Goal: Task Accomplishment & Management: Manage account settings

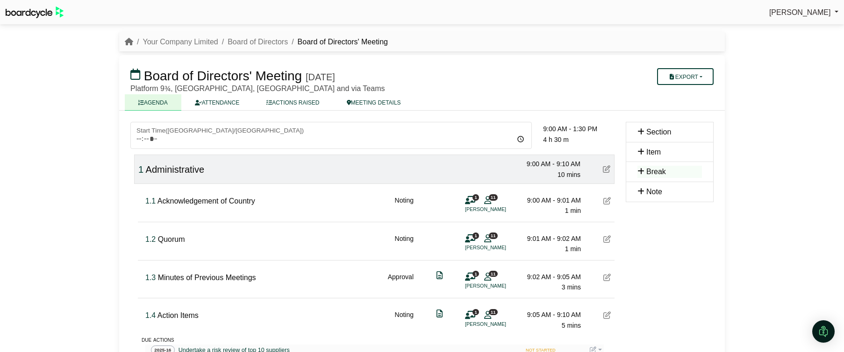
scroll to position [3, 0]
click at [175, 40] on link "Your Company Limited" at bounding box center [180, 42] width 75 height 8
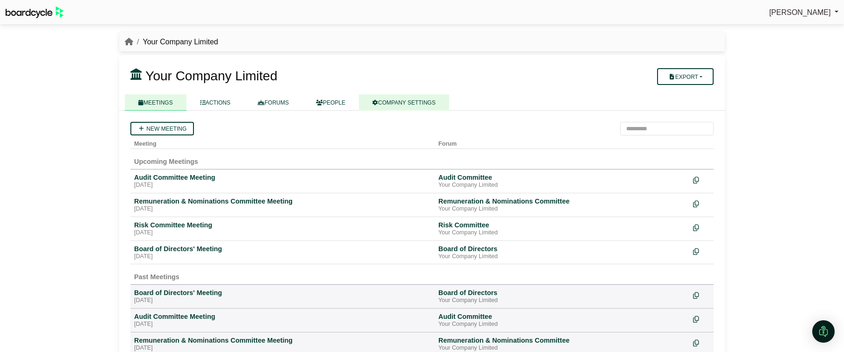
click at [398, 104] on link "COMPANY SETTINGS" at bounding box center [404, 102] width 90 height 16
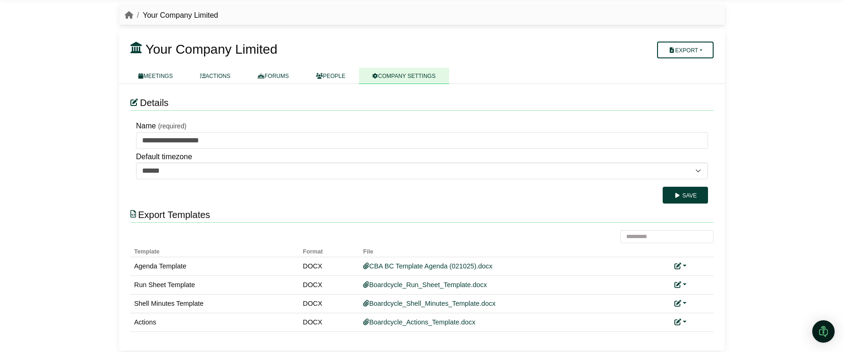
scroll to position [29, 0]
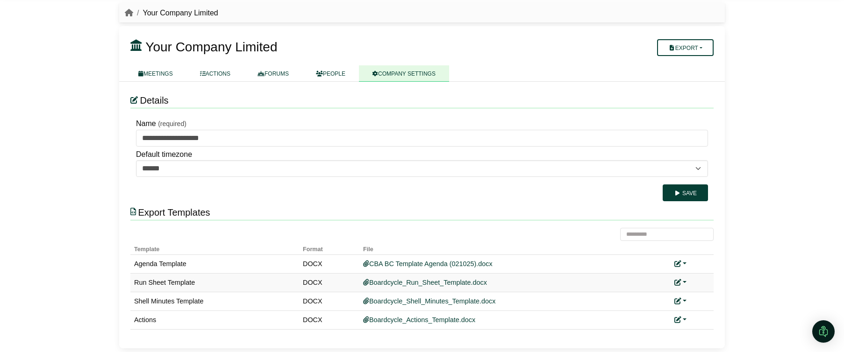
click at [683, 281] on link at bounding box center [680, 282] width 12 height 7
click at [706, 296] on link "Add custom template" at bounding box center [715, 296] width 83 height 18
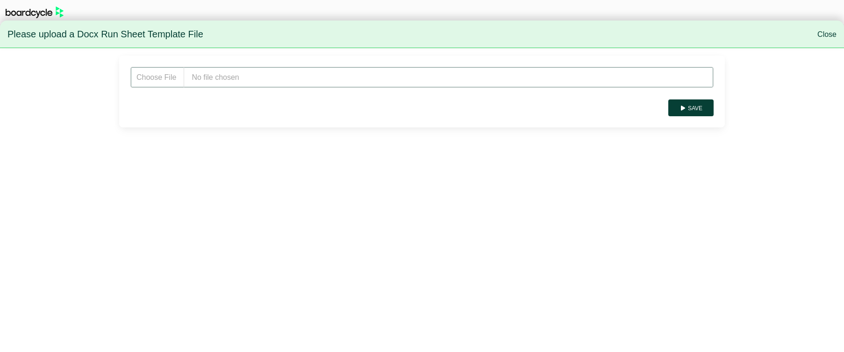
click at [277, 79] on input "file" at bounding box center [421, 77] width 583 height 21
click at [244, 80] on input "file" at bounding box center [421, 77] width 583 height 21
click at [236, 68] on input "file" at bounding box center [421, 77] width 583 height 21
type input "**********"
click at [690, 110] on button "Save" at bounding box center [690, 108] width 45 height 17
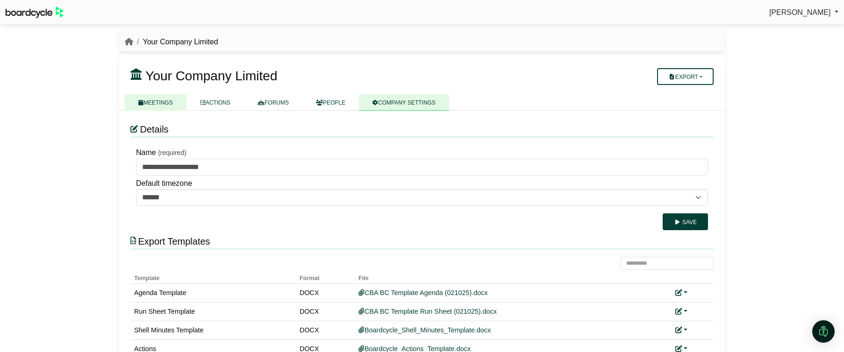
click at [163, 102] on link "MEETINGS" at bounding box center [156, 102] width 62 height 16
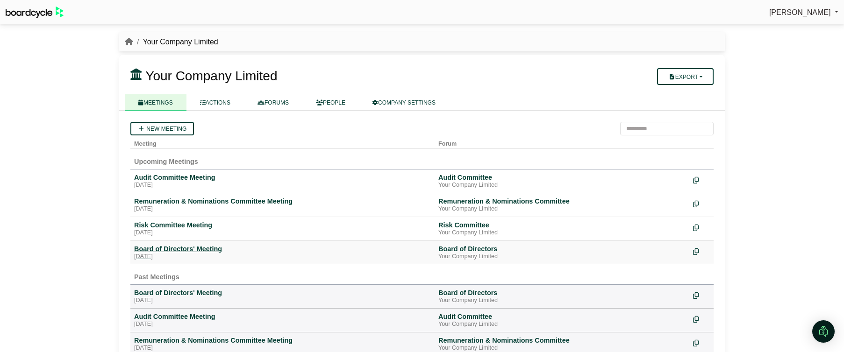
click at [175, 248] on div "Board of Directors' Meeting" at bounding box center [282, 249] width 297 height 8
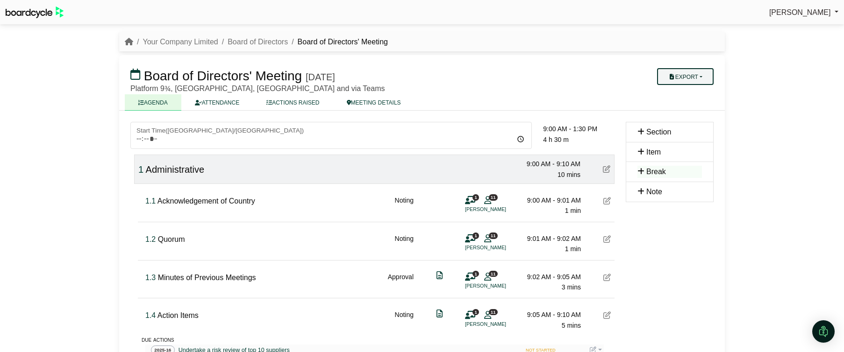
click at [702, 78] on button "Export" at bounding box center [685, 76] width 57 height 17
click at [693, 103] on link "Run Sheet" at bounding box center [694, 107] width 81 height 14
click at [171, 46] on li "Your Company Limited" at bounding box center [175, 42] width 85 height 12
click at [197, 41] on link "Your Company Limited" at bounding box center [180, 41] width 75 height 8
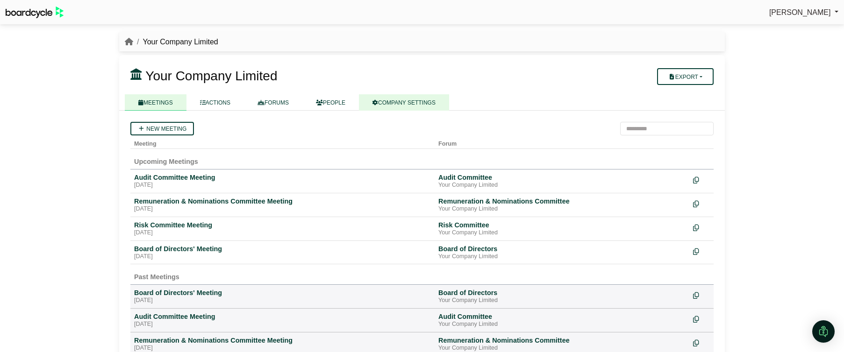
click at [423, 105] on link "COMPANY SETTINGS" at bounding box center [404, 102] width 90 height 16
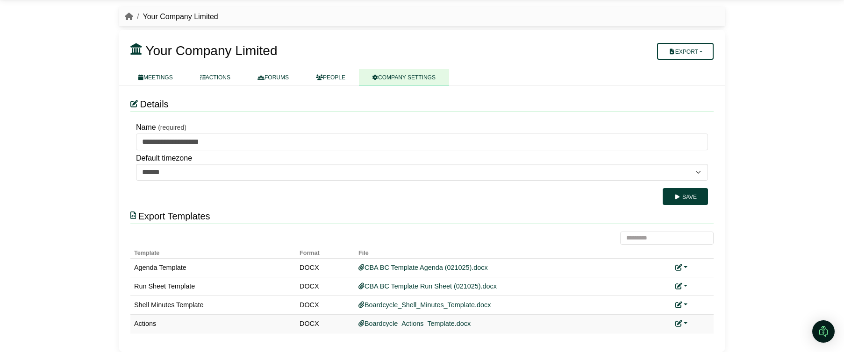
scroll to position [29, 0]
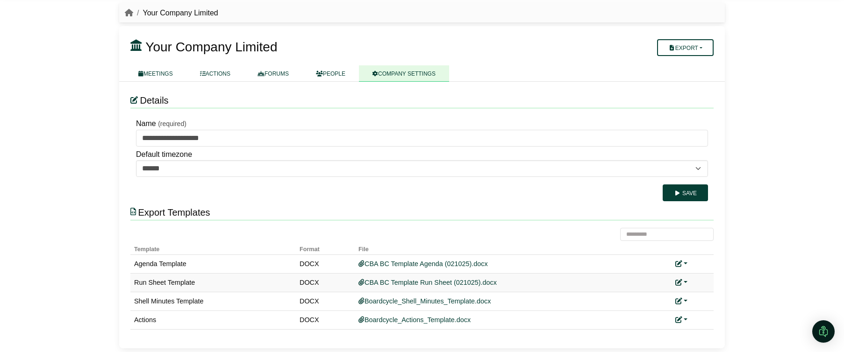
click at [686, 281] on link at bounding box center [681, 282] width 12 height 7
click at [692, 293] on link "Replace custom template" at bounding box center [722, 296] width 95 height 18
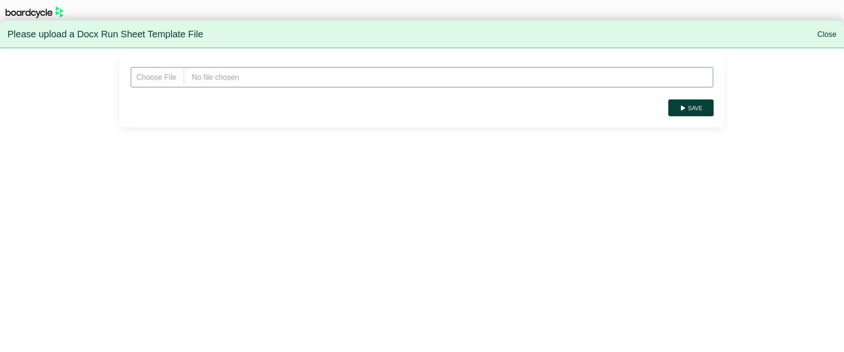
click at [226, 77] on input "file" at bounding box center [421, 77] width 583 height 21
click at [238, 79] on input "file" at bounding box center [421, 77] width 583 height 21
type input "**********"
click at [704, 110] on button "Save" at bounding box center [690, 108] width 45 height 17
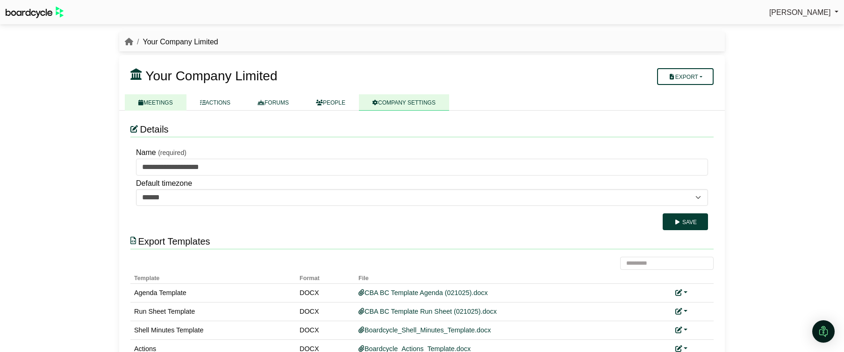
click at [168, 103] on link "MEETINGS" at bounding box center [156, 102] width 62 height 16
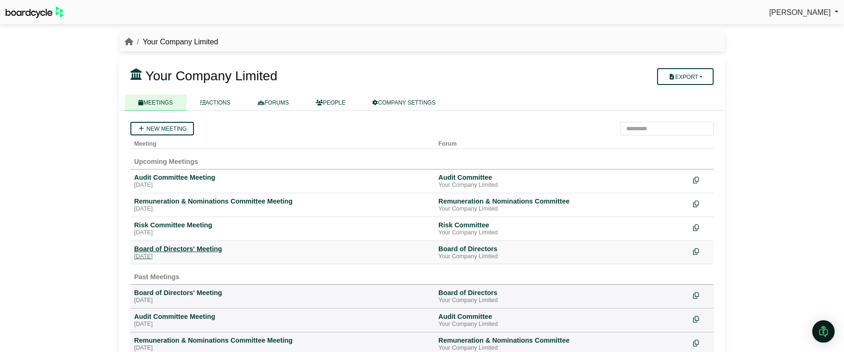
click at [176, 252] on div "Board of Directors' Meeting" at bounding box center [282, 249] width 297 height 8
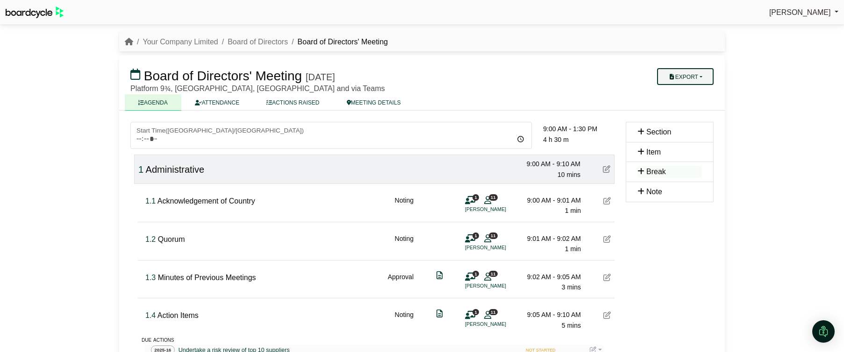
click at [691, 77] on button "Export" at bounding box center [685, 76] width 57 height 17
click at [687, 107] on link "Run Sheet" at bounding box center [694, 107] width 81 height 14
click at [192, 44] on link "Your Company Limited" at bounding box center [180, 42] width 75 height 8
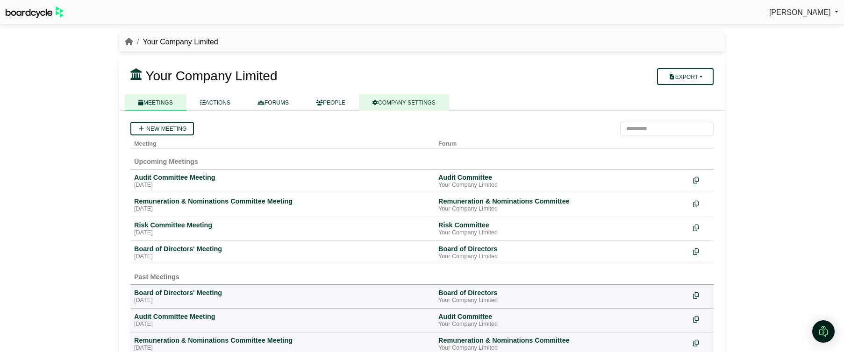
click at [419, 100] on link "COMPANY SETTINGS" at bounding box center [404, 102] width 90 height 16
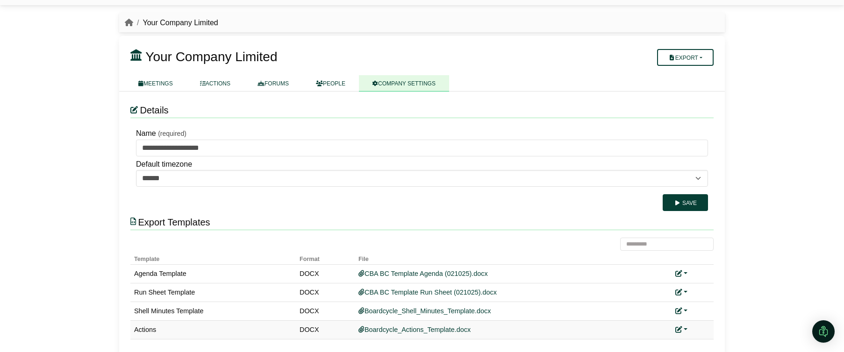
scroll to position [29, 0]
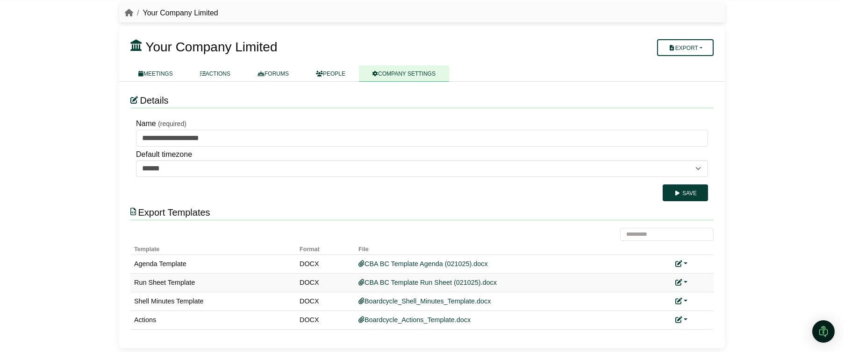
click at [684, 279] on link at bounding box center [681, 282] width 12 height 7
click at [692, 295] on link "Replace custom template" at bounding box center [722, 296] width 95 height 18
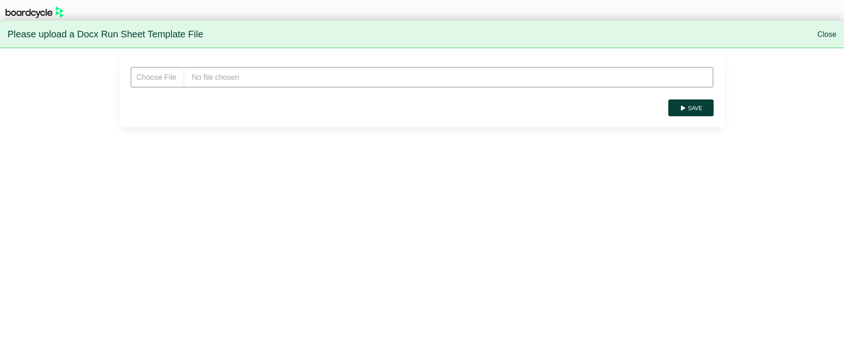
click at [256, 75] on input "file" at bounding box center [421, 77] width 583 height 21
click at [261, 85] on input "file" at bounding box center [421, 77] width 583 height 21
type input "**********"
click at [696, 107] on button "Save" at bounding box center [690, 108] width 45 height 17
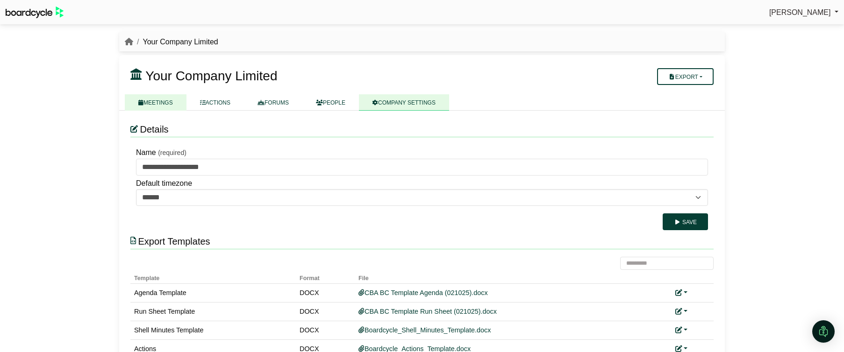
click at [159, 105] on link "MEETINGS" at bounding box center [156, 102] width 62 height 16
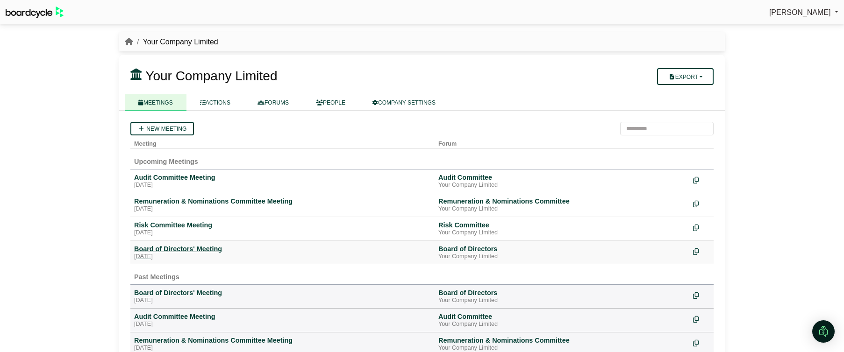
drag, startPoint x: 158, startPoint y: 258, endPoint x: 167, endPoint y: 260, distance: 9.1
click at [158, 258] on div "[DATE]" at bounding box center [282, 256] width 297 height 7
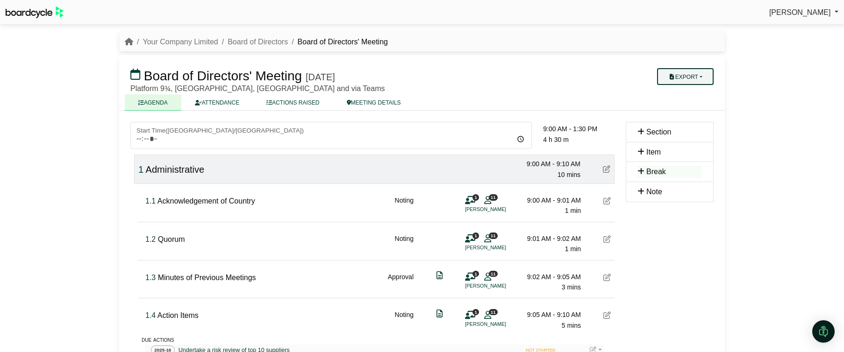
click at [689, 69] on button "Export" at bounding box center [685, 76] width 57 height 17
click at [691, 107] on link "Run Sheet" at bounding box center [694, 107] width 81 height 14
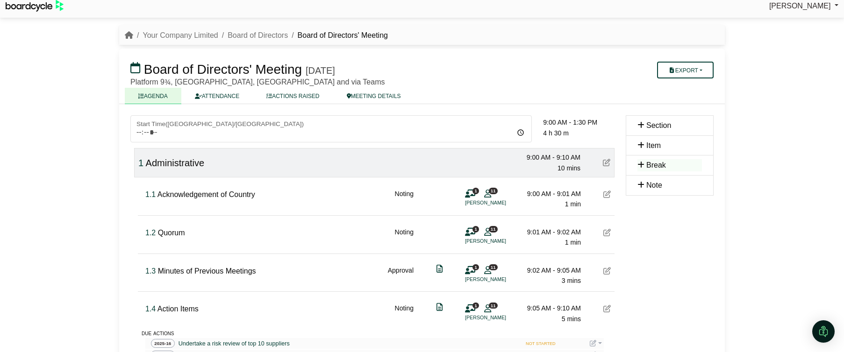
scroll to position [8, 0]
click at [158, 30] on link "Your Company Limited" at bounding box center [180, 34] width 75 height 8
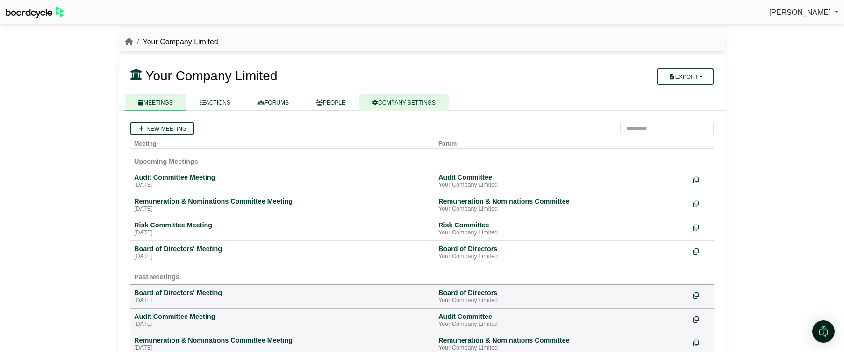
click at [400, 107] on link "COMPANY SETTINGS" at bounding box center [404, 102] width 90 height 16
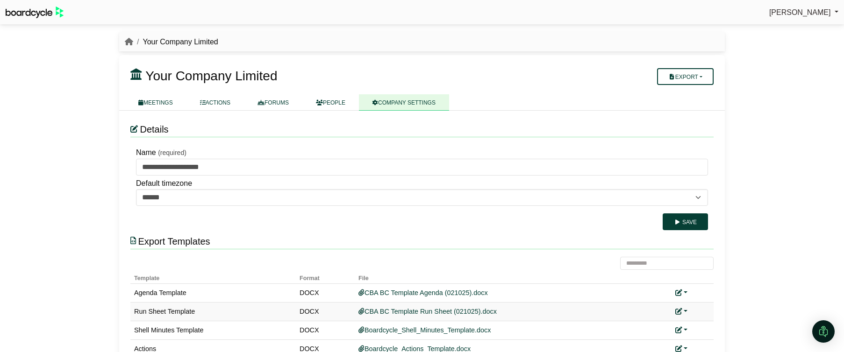
click at [686, 312] on link at bounding box center [681, 311] width 12 height 7
click at [712, 285] on link "Replace custom template" at bounding box center [722, 280] width 95 height 18
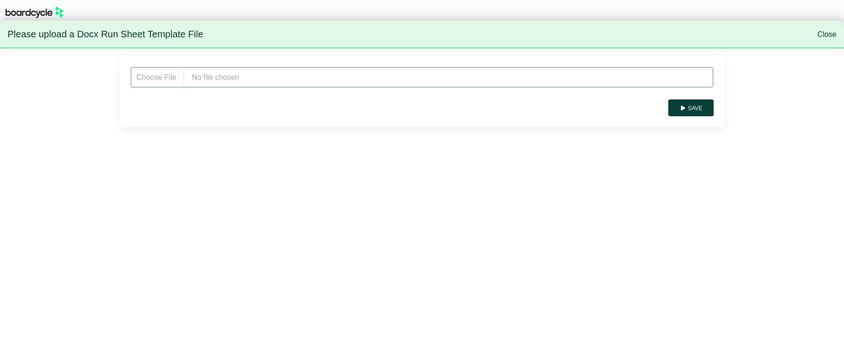
click at [269, 78] on input "file" at bounding box center [421, 77] width 583 height 21
click at [300, 86] on input "file" at bounding box center [421, 77] width 583 height 21
type input "**********"
click at [697, 110] on button "Save" at bounding box center [690, 108] width 45 height 17
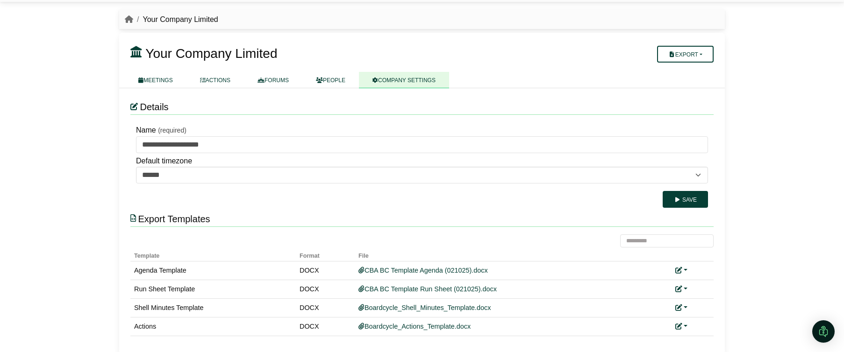
scroll to position [25, 0]
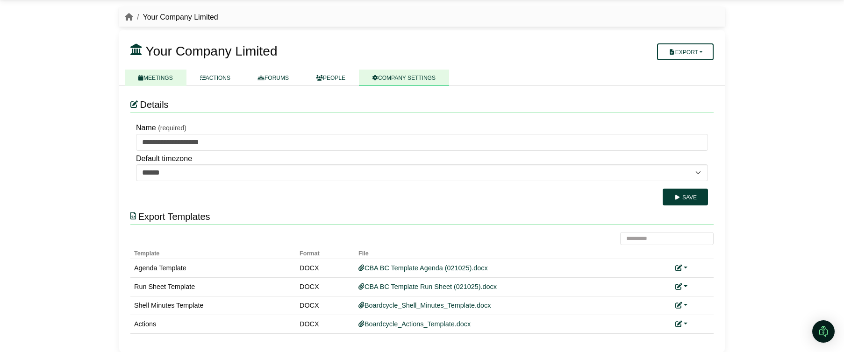
click at [155, 82] on link "MEETINGS" at bounding box center [156, 78] width 62 height 16
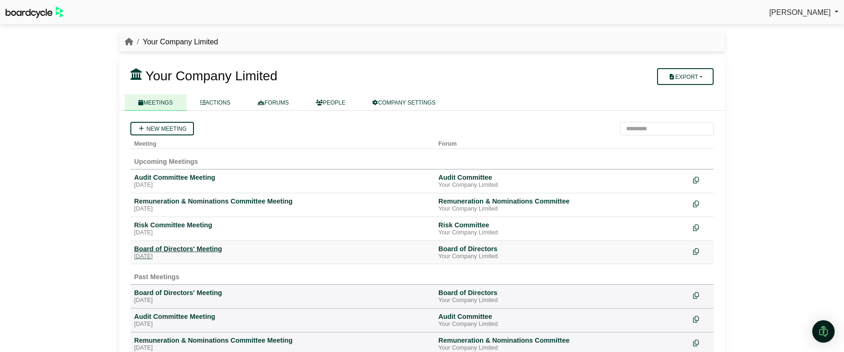
click at [193, 248] on div "Board of Directors' Meeting" at bounding box center [282, 249] width 297 height 8
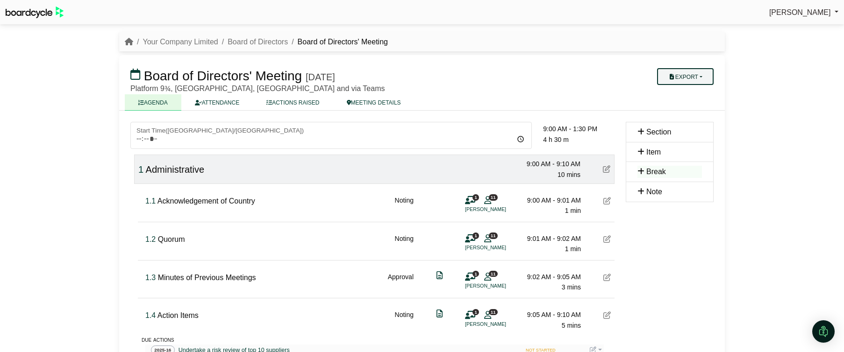
click at [686, 77] on button "Export" at bounding box center [685, 76] width 57 height 17
click at [693, 110] on link "Run Sheet" at bounding box center [694, 107] width 81 height 14
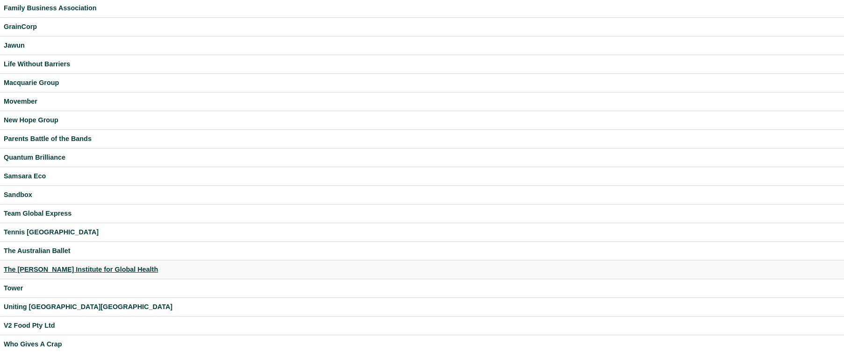
scroll to position [262, 0]
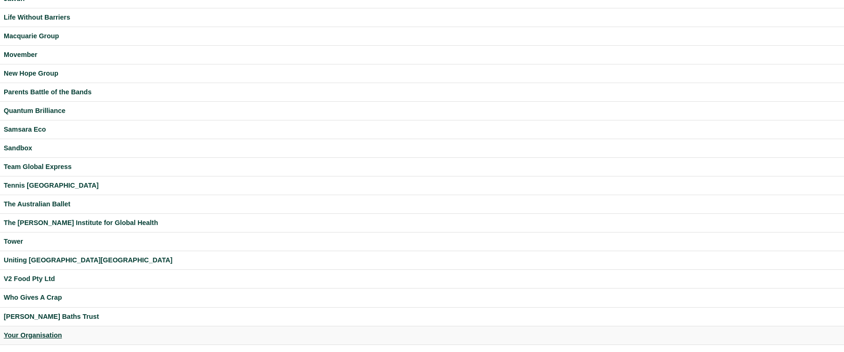
click at [37, 331] on div "Your Organisation" at bounding box center [422, 335] width 836 height 11
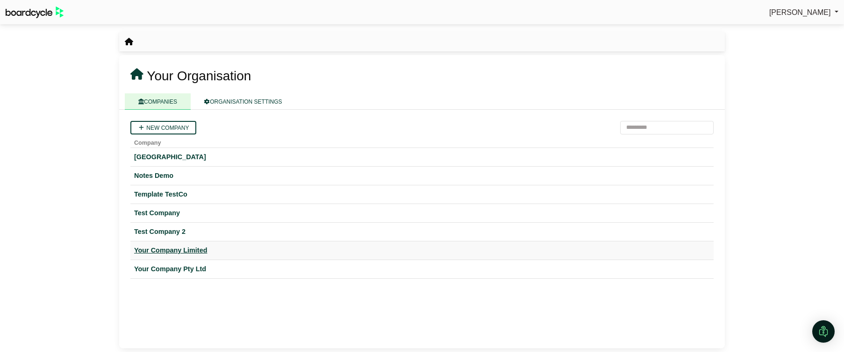
click at [182, 252] on div "Your Company Limited" at bounding box center [422, 250] width 576 height 11
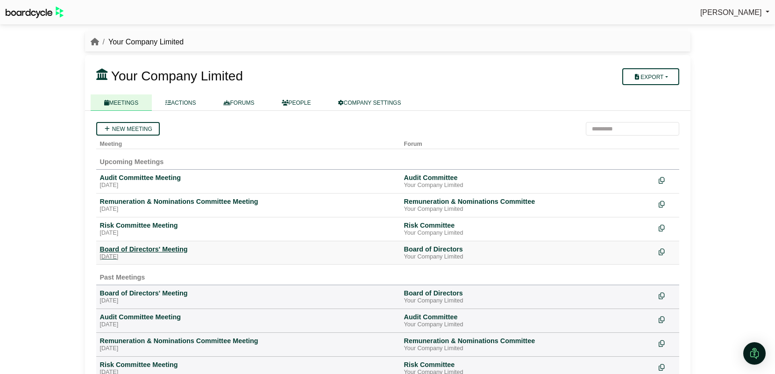
click at [113, 247] on div "Board of Directors' Meeting" at bounding box center [248, 249] width 297 height 8
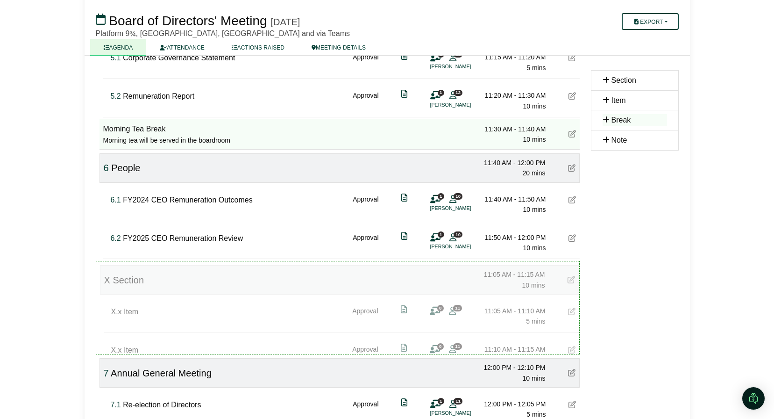
scroll to position [1021, 0]
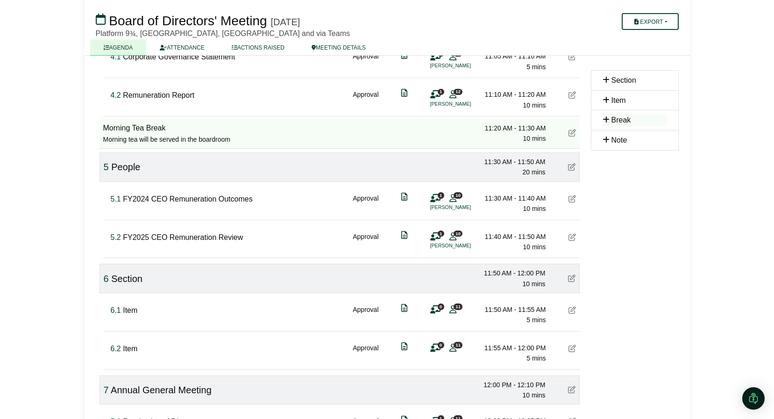
click at [573, 278] on icon at bounding box center [571, 277] width 7 height 7
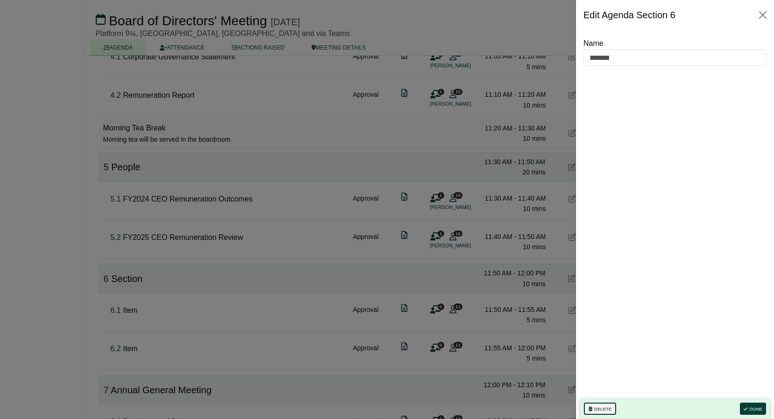
click at [594, 373] on button "Delete" at bounding box center [600, 408] width 32 height 12
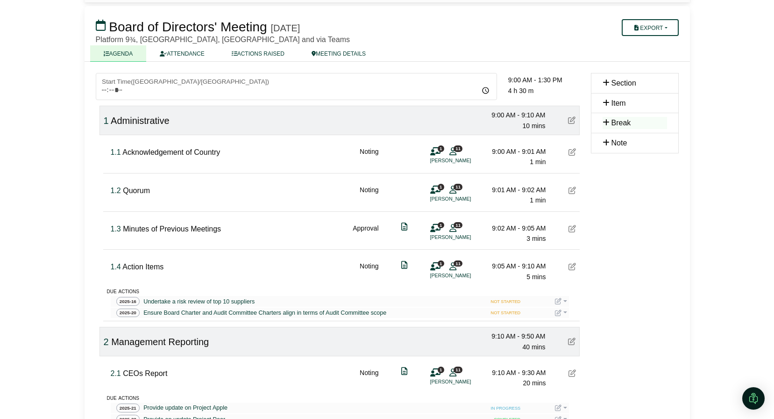
scroll to position [0, 0]
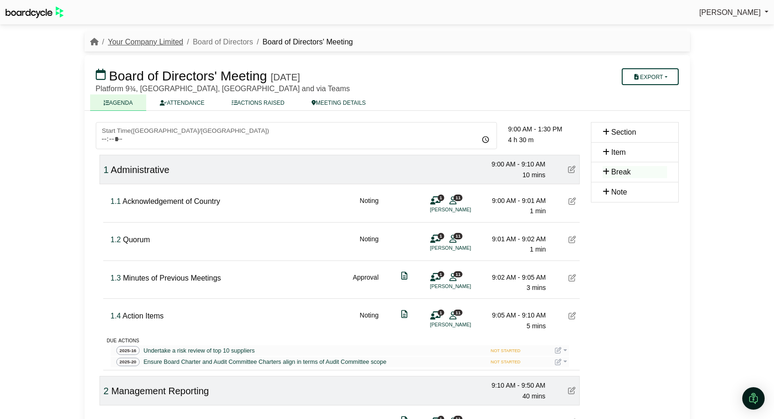
click at [157, 42] on link "Your Company Limited" at bounding box center [145, 42] width 75 height 8
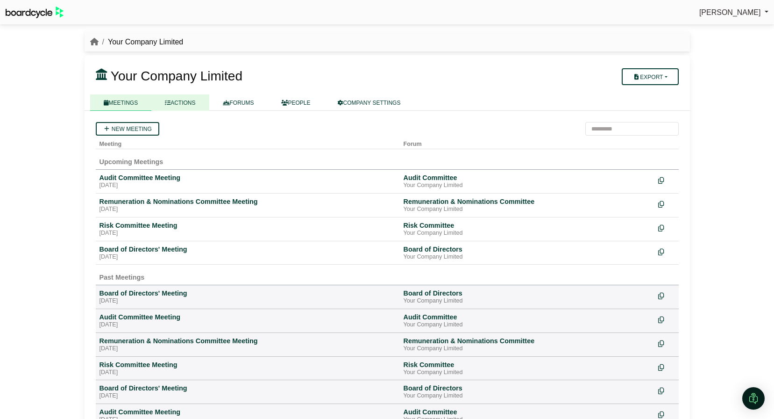
click at [200, 107] on link "ACTIONS" at bounding box center [179, 102] width 57 height 16
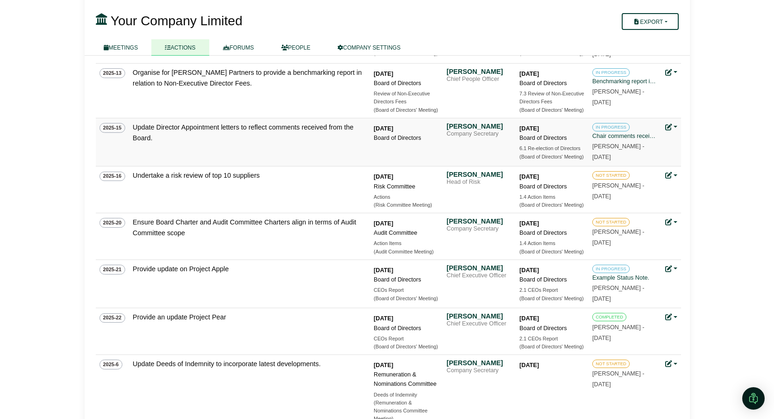
scroll to position [305, 0]
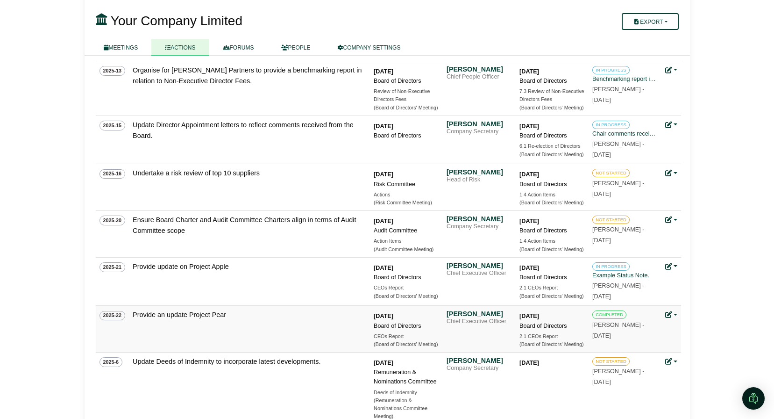
click at [676, 316] on link at bounding box center [671, 314] width 12 height 7
click at [693, 379] on link "Delete action" at bounding box center [702, 382] width 75 height 18
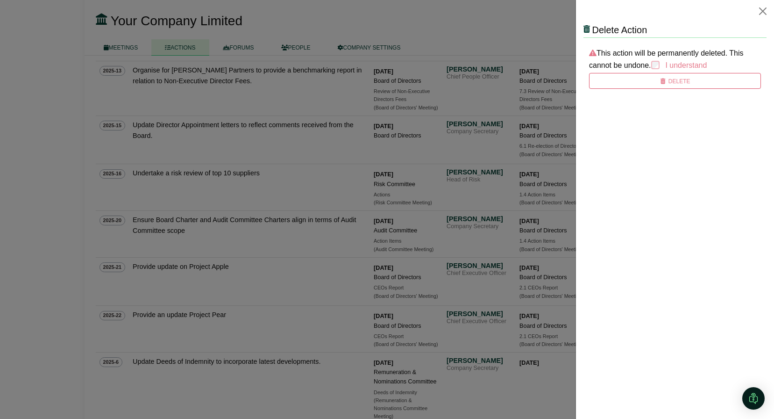
scroll to position [0, 0]
click at [656, 64] on div "This action will be permanently deleted. This cannot be undone. I understand" at bounding box center [675, 59] width 183 height 24
click at [665, 79] on icon "submit" at bounding box center [663, 82] width 7 height 6
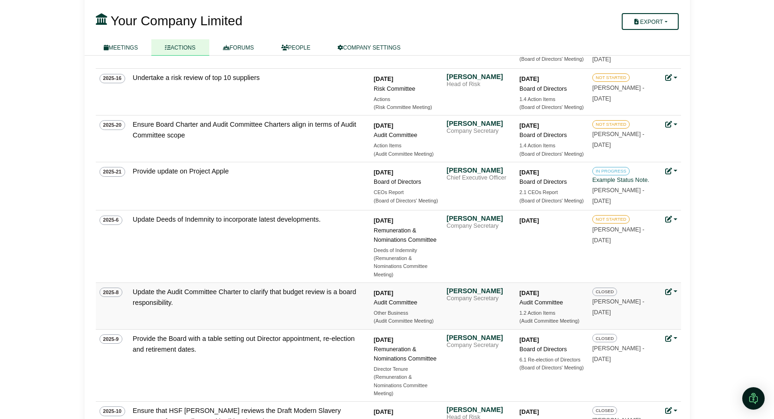
scroll to position [396, 0]
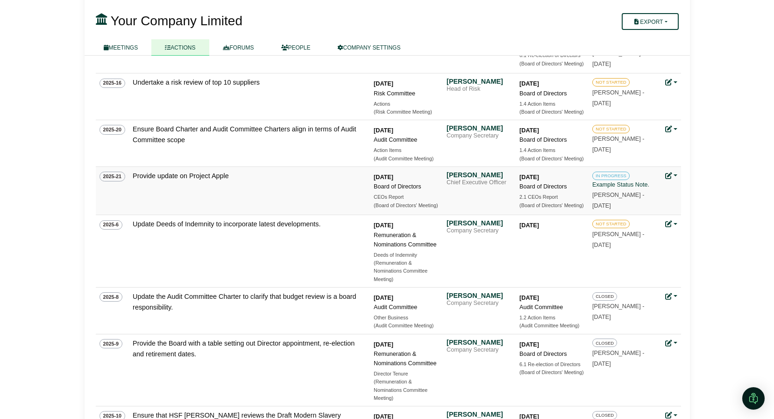
click at [676, 175] on link at bounding box center [671, 175] width 12 height 7
click at [693, 245] on link "Delete action" at bounding box center [702, 244] width 75 height 18
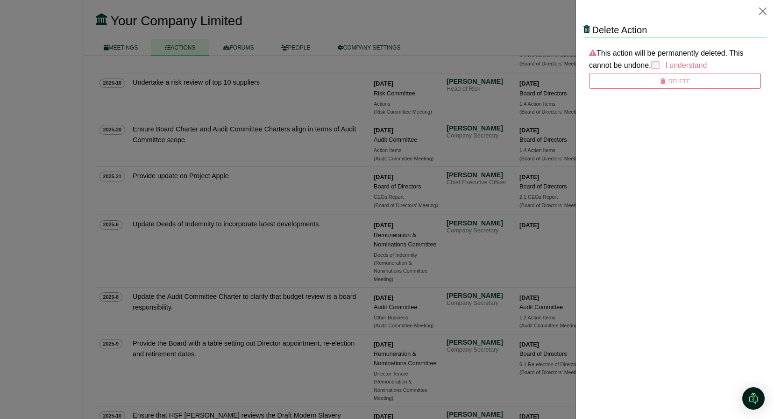
scroll to position [0, 0]
click at [667, 80] on button "Delete" at bounding box center [675, 81] width 172 height 16
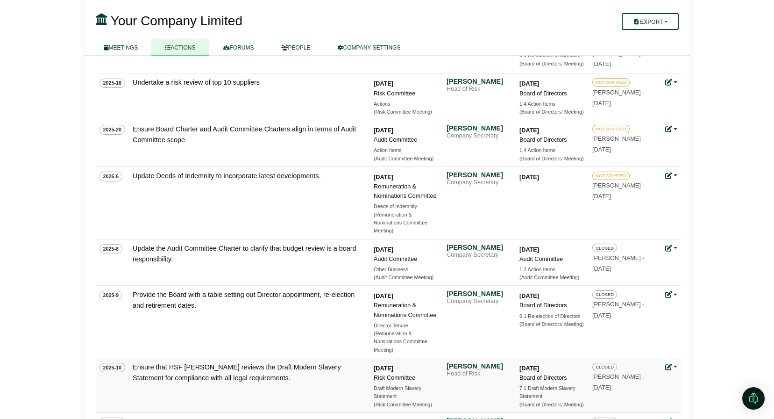
scroll to position [394, 0]
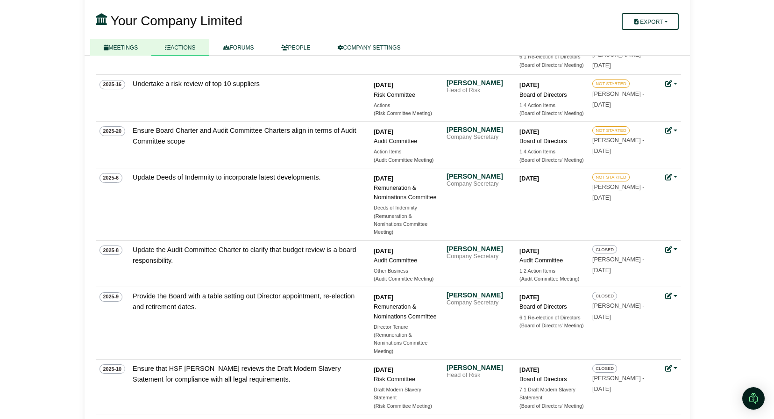
click at [113, 45] on link "MEETINGS" at bounding box center [121, 47] width 62 height 16
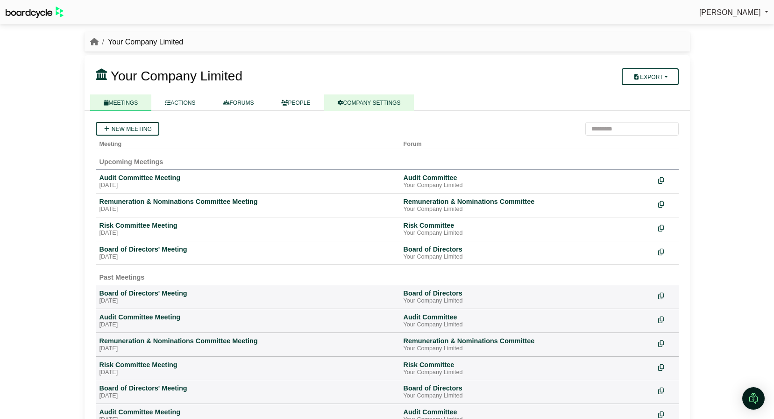
click at [390, 102] on link "COMPANY SETTINGS" at bounding box center [369, 102] width 90 height 16
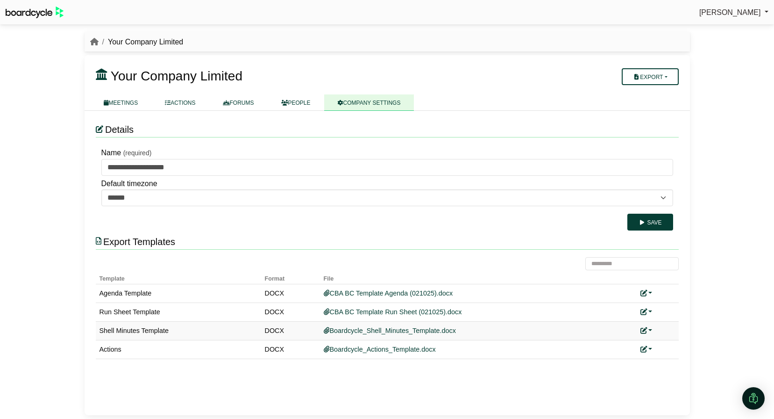
click at [648, 331] on link at bounding box center [647, 330] width 12 height 7
click at [665, 343] on link "Add custom template" at bounding box center [682, 344] width 83 height 18
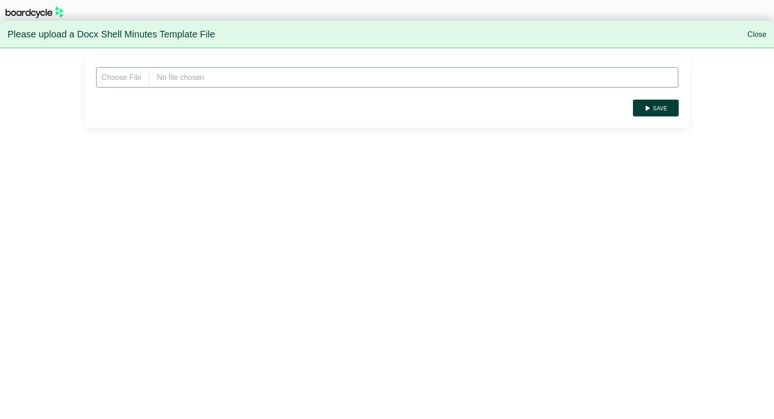
click at [234, 81] on input "file" at bounding box center [387, 77] width 583 height 21
click at [275, 79] on input "file" at bounding box center [387, 77] width 583 height 21
type input "**********"
click at [584, 79] on input "file" at bounding box center [387, 77] width 583 height 21
click at [284, 81] on input "file" at bounding box center [387, 77] width 583 height 21
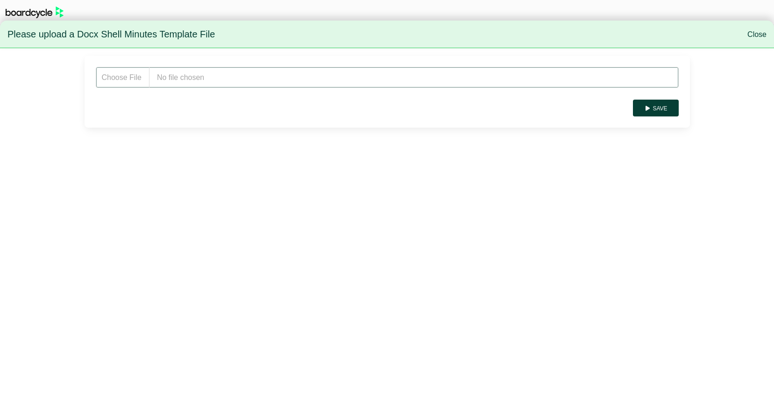
type input "**********"
click at [667, 110] on button "Save" at bounding box center [655, 108] width 45 height 17
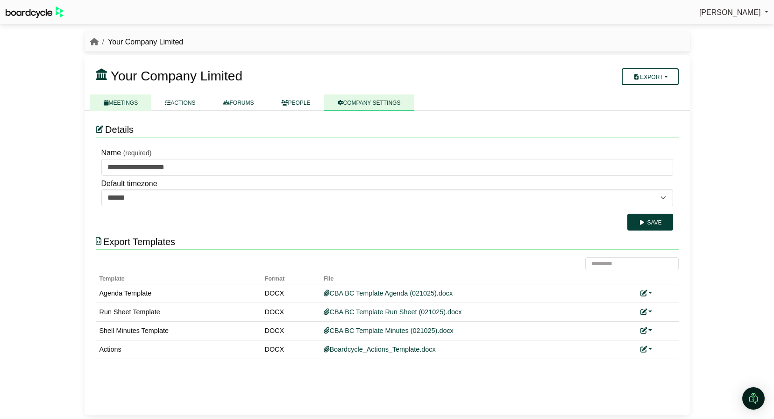
click at [126, 99] on link "MEETINGS" at bounding box center [121, 102] width 62 height 16
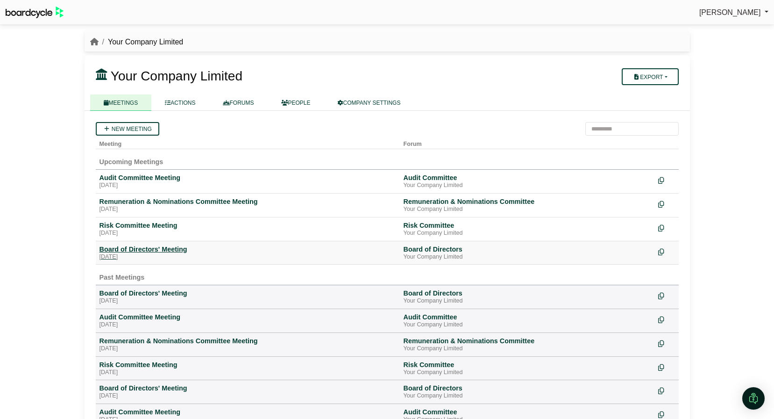
click at [133, 250] on div "Board of Directors' Meeting" at bounding box center [248, 249] width 297 height 8
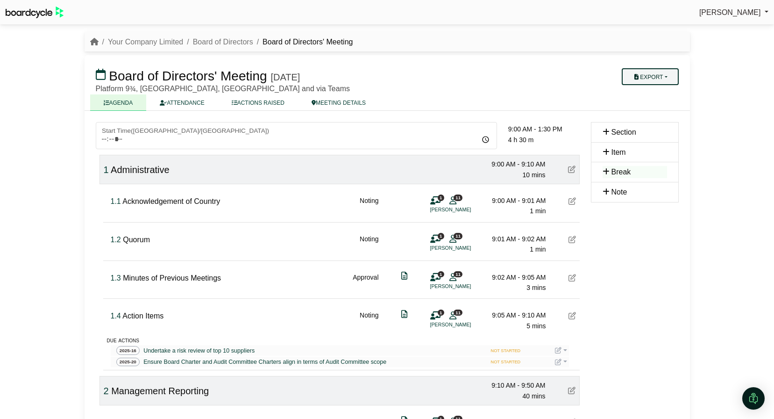
click at [661, 75] on button "Export" at bounding box center [650, 76] width 57 height 17
click at [658, 121] on link "Shell Minutes" at bounding box center [659, 121] width 81 height 14
